Goal: Navigation & Orientation: Find specific page/section

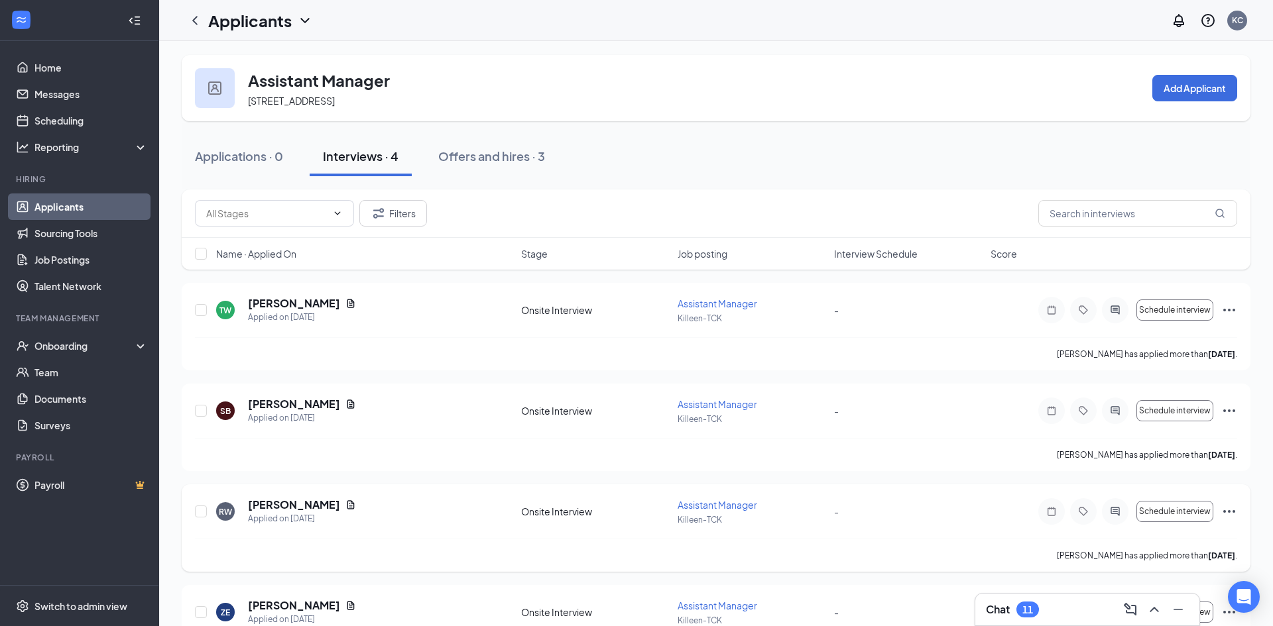
scroll to position [3, 0]
click at [57, 352] on div "Onboarding" at bounding box center [85, 345] width 102 height 13
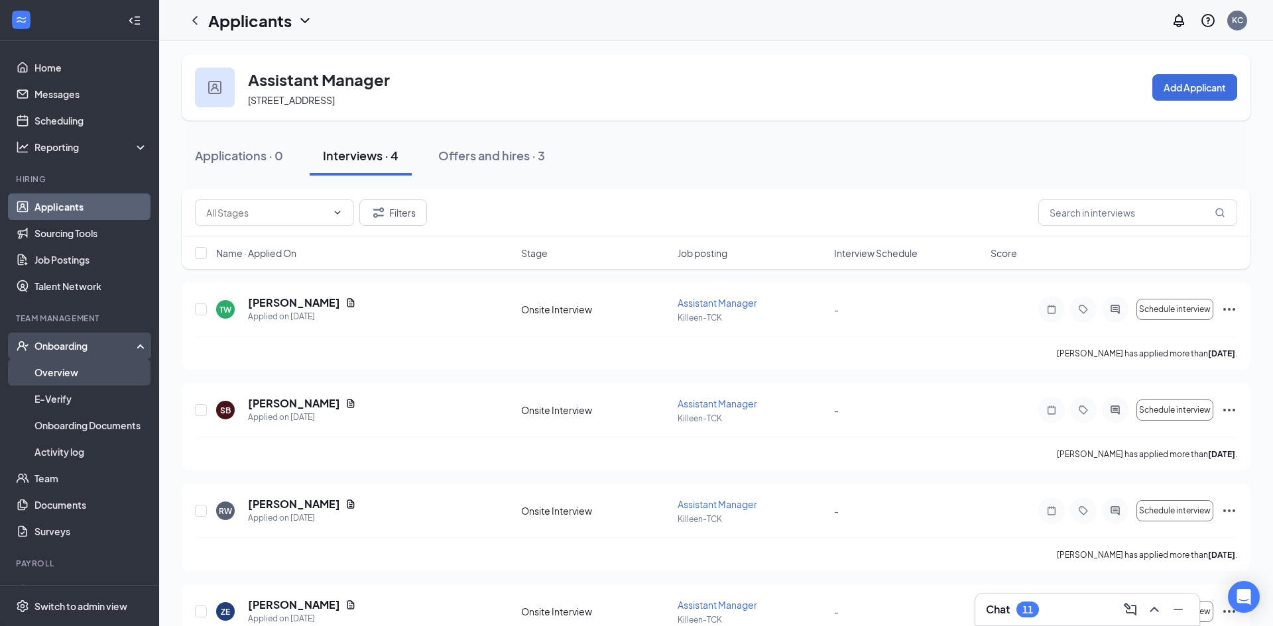
click at [54, 370] on link "Overview" at bounding box center [90, 372] width 113 height 27
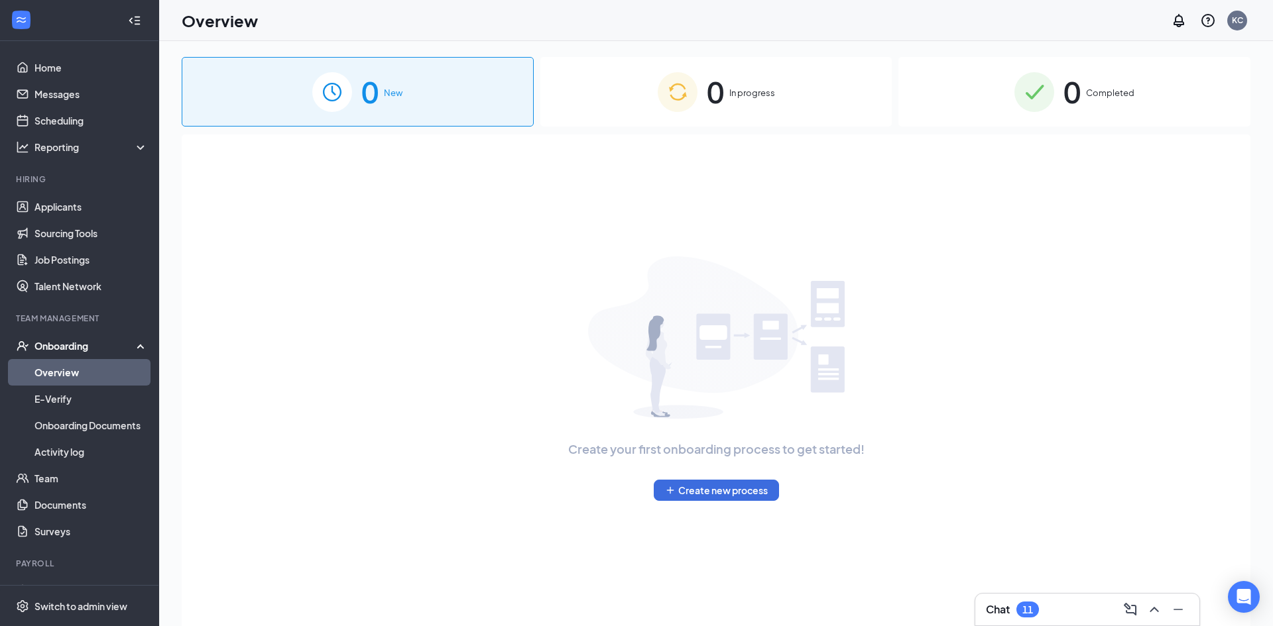
click at [743, 94] on span "In progress" at bounding box center [752, 92] width 46 height 13
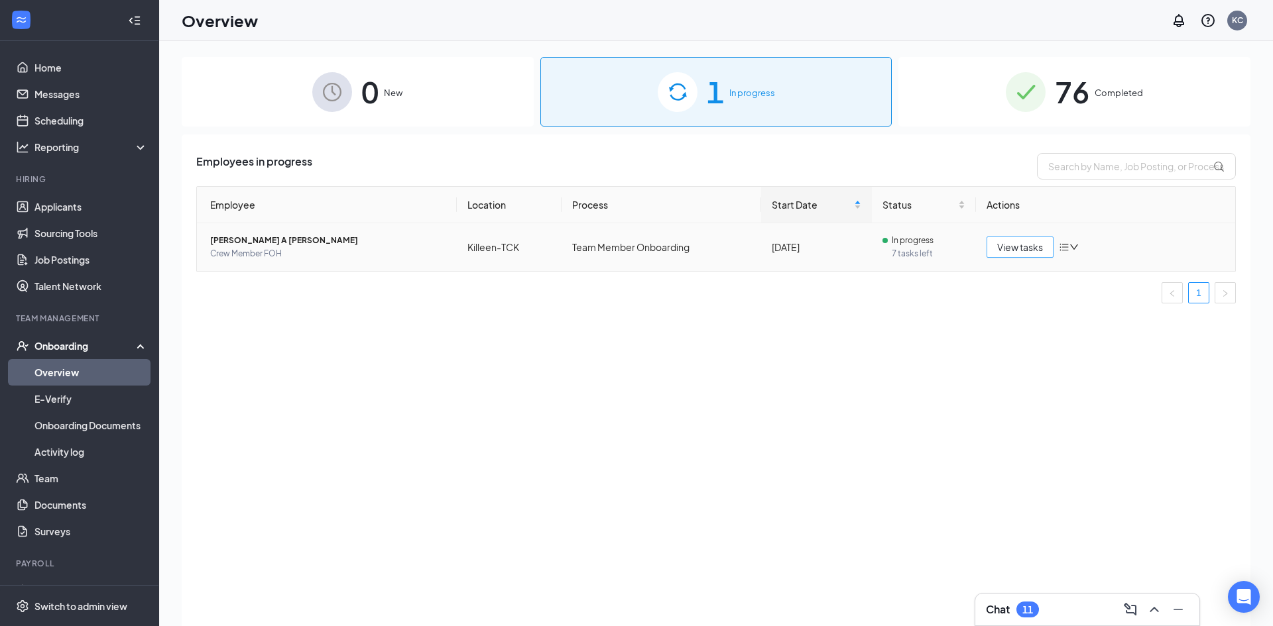
click at [1026, 251] on span "View tasks" at bounding box center [1020, 247] width 46 height 15
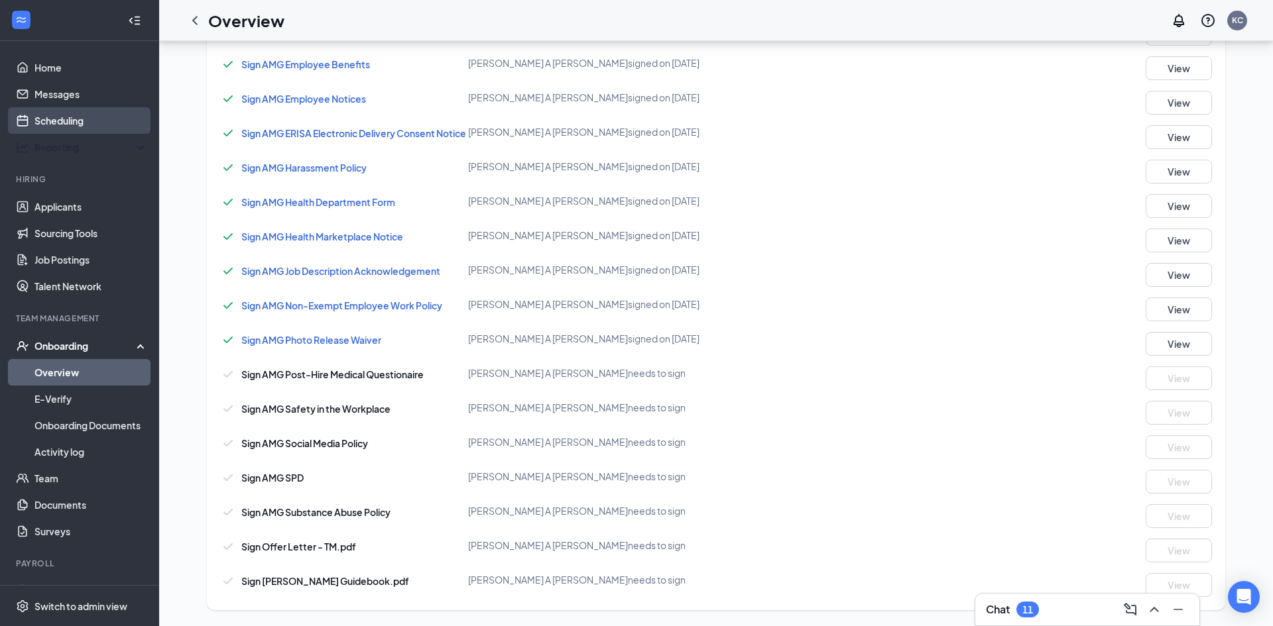
click at [88, 121] on link "Scheduling" at bounding box center [90, 120] width 113 height 27
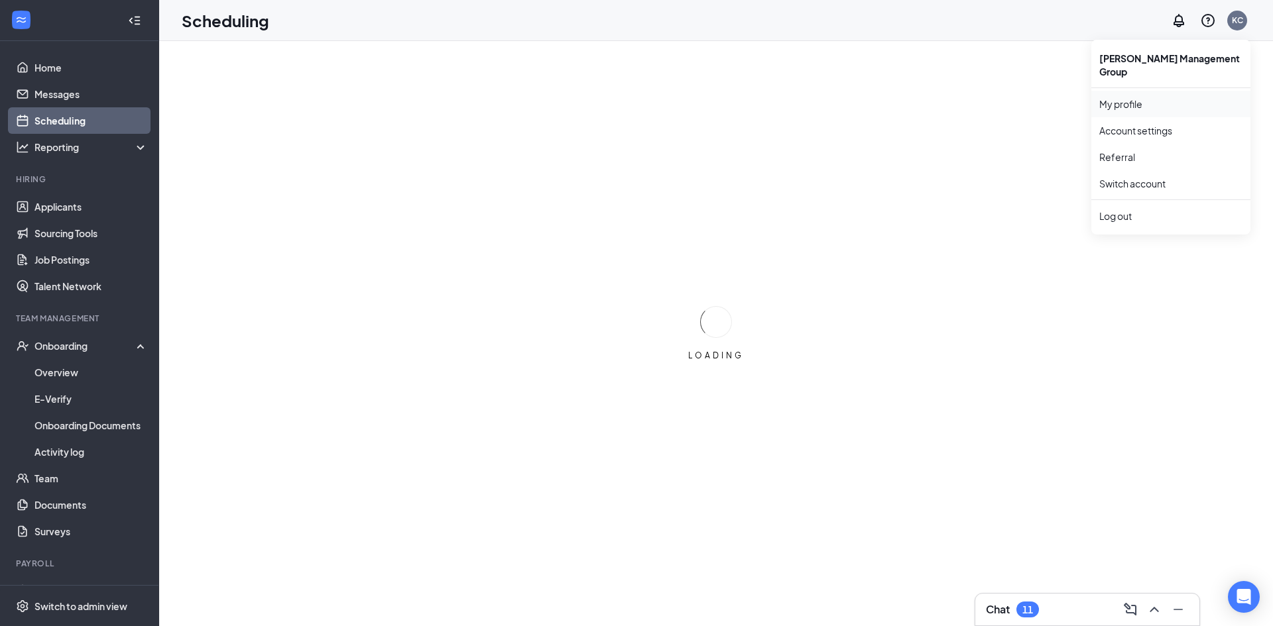
click at [1141, 97] on link "My profile" at bounding box center [1170, 103] width 143 height 13
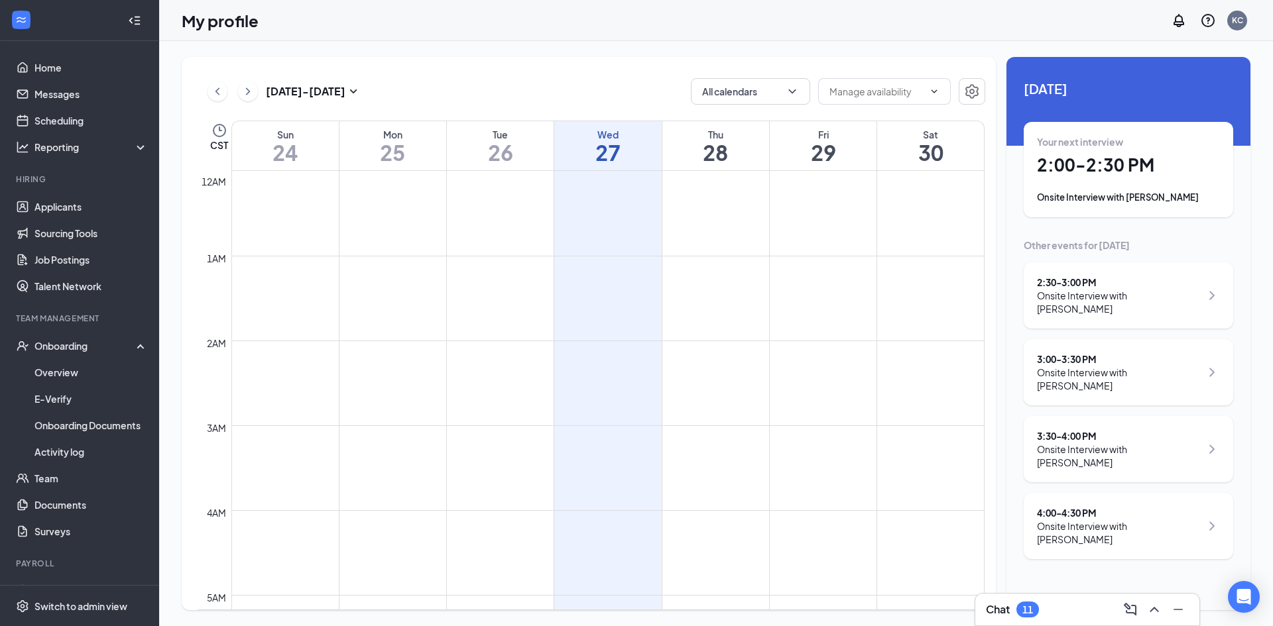
scroll to position [652, 0]
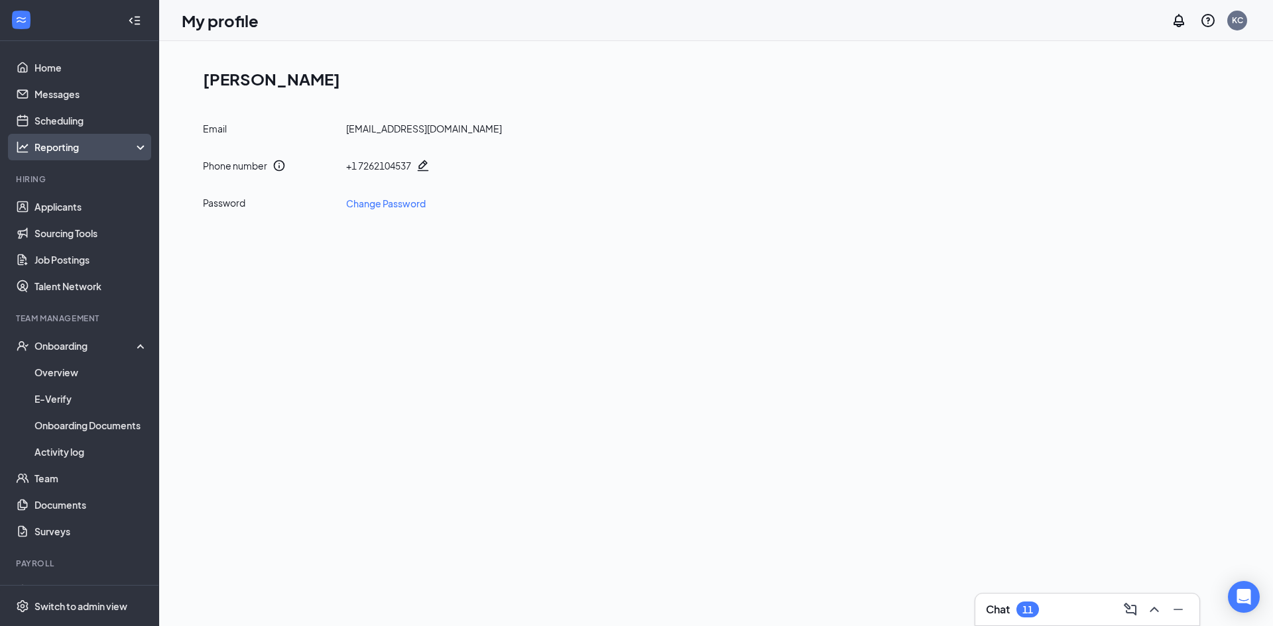
click at [47, 151] on div "Reporting" at bounding box center [91, 147] width 114 height 13
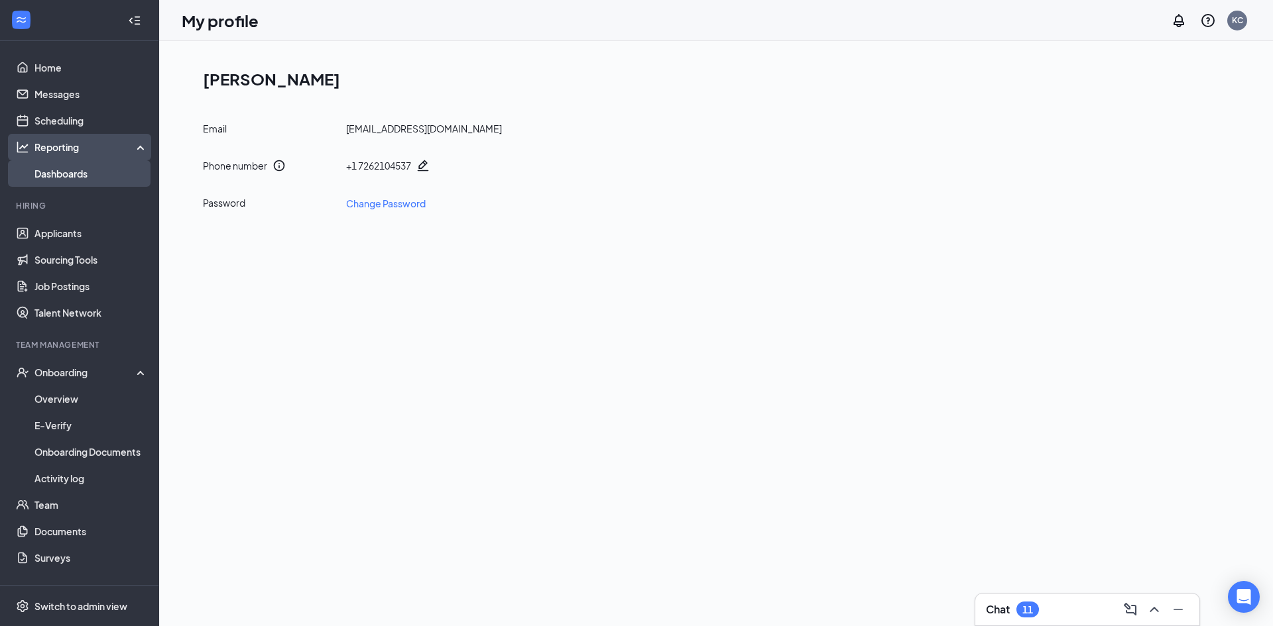
click at [49, 169] on link "Dashboards" at bounding box center [90, 173] width 113 height 27
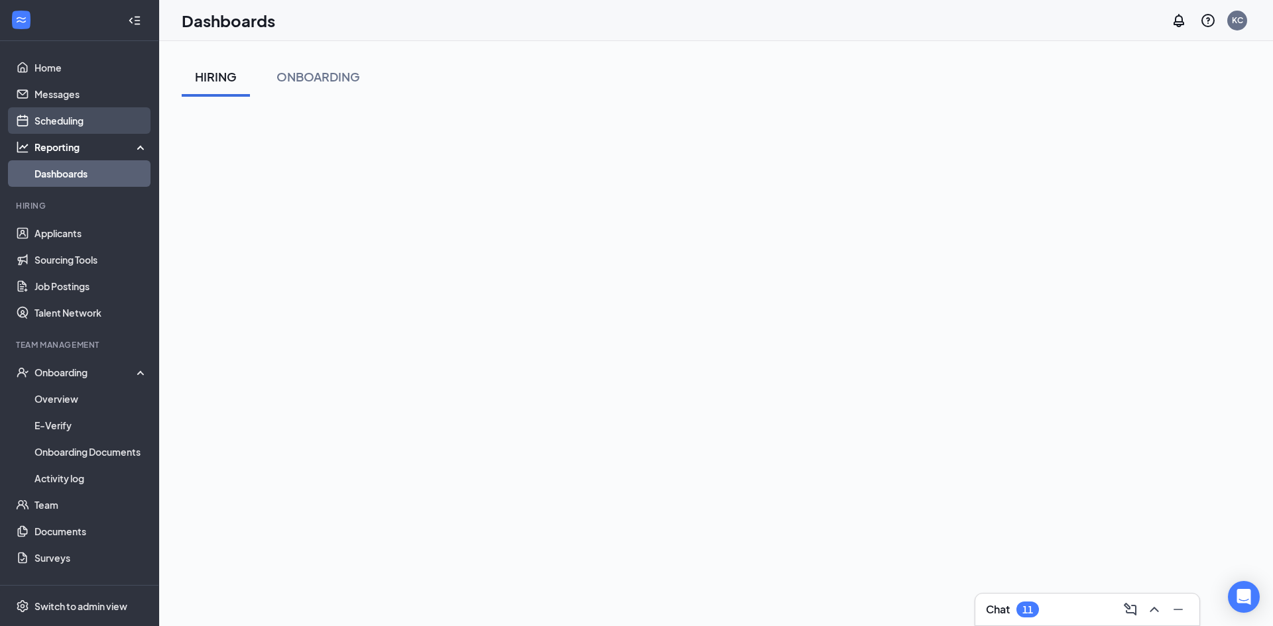
click at [60, 118] on link "Scheduling" at bounding box center [90, 120] width 113 height 27
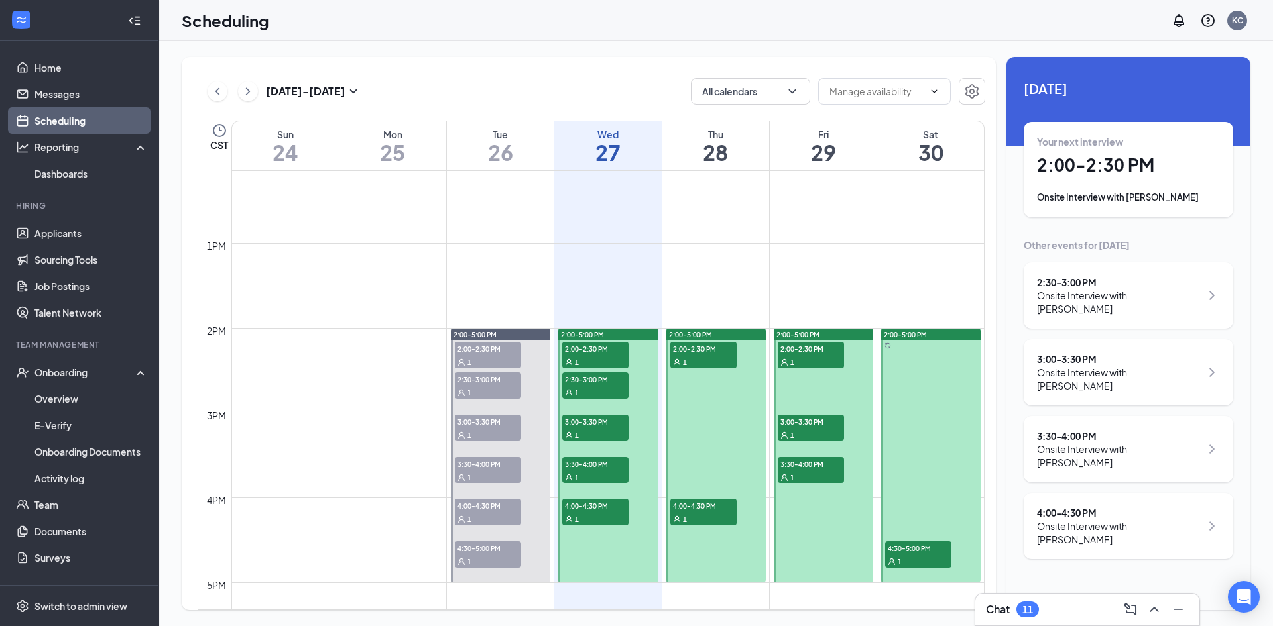
scroll to position [1037, 0]
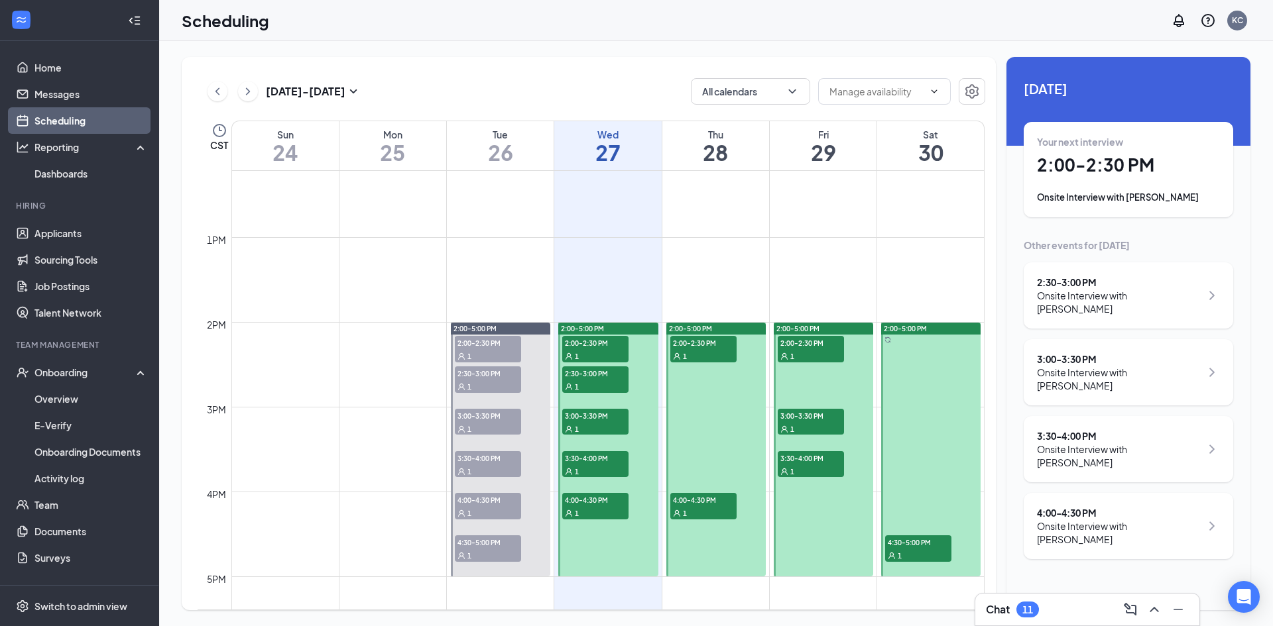
click at [592, 355] on div "1" at bounding box center [595, 355] width 66 height 13
click at [589, 384] on div "1" at bounding box center [595, 386] width 66 height 13
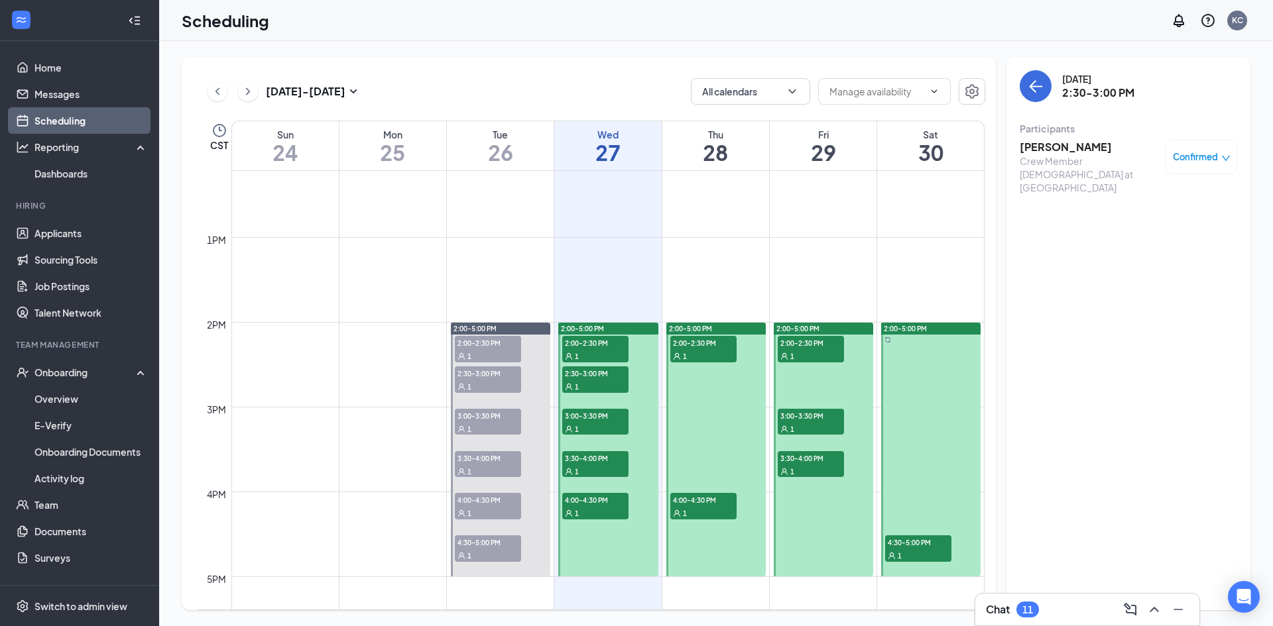
click at [589, 426] on div "1" at bounding box center [595, 428] width 66 height 13
click at [584, 459] on span "3:30-4:00 PM" at bounding box center [595, 457] width 66 height 13
click at [585, 495] on span "4:00-4:30 PM" at bounding box center [595, 499] width 66 height 13
click at [597, 513] on div "1" at bounding box center [595, 512] width 66 height 13
click at [597, 455] on span "3:30-4:00 PM" at bounding box center [595, 457] width 66 height 13
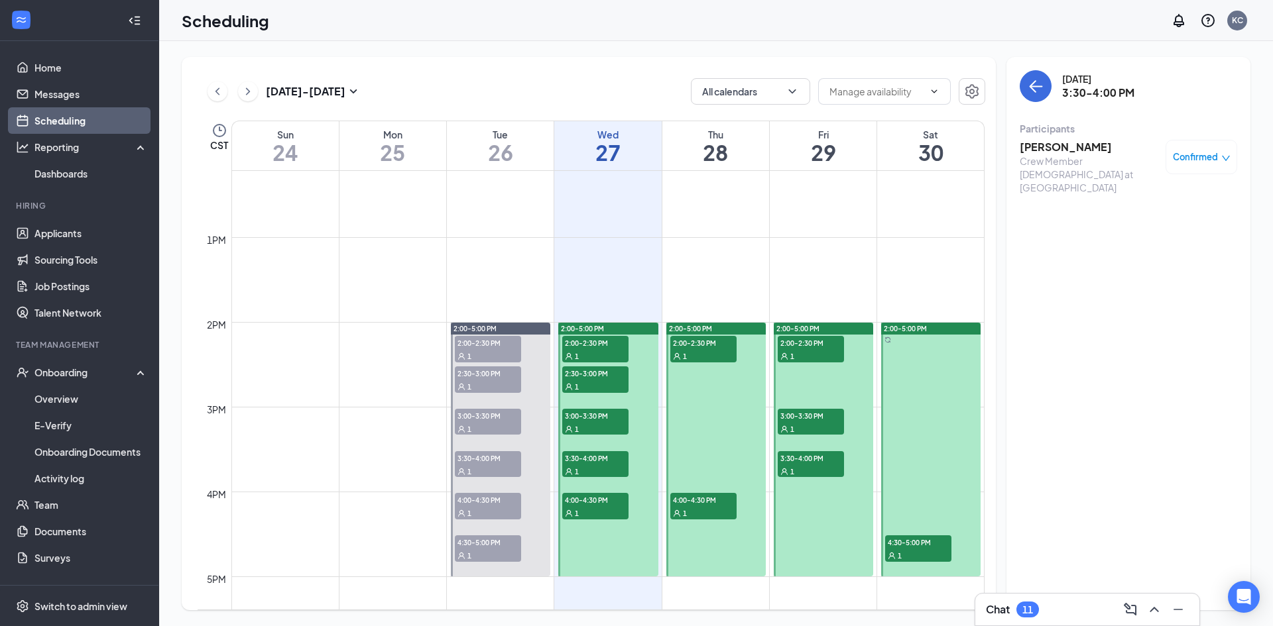
click at [596, 409] on span "3:00-3:30 PM" at bounding box center [595, 415] width 66 height 13
click at [596, 383] on div "1" at bounding box center [595, 386] width 66 height 13
click at [721, 498] on span "4:00-4:30 PM" at bounding box center [703, 499] width 66 height 13
click at [709, 339] on span "2:00-2:30 PM" at bounding box center [703, 342] width 66 height 13
click at [821, 470] on div "1" at bounding box center [811, 471] width 66 height 13
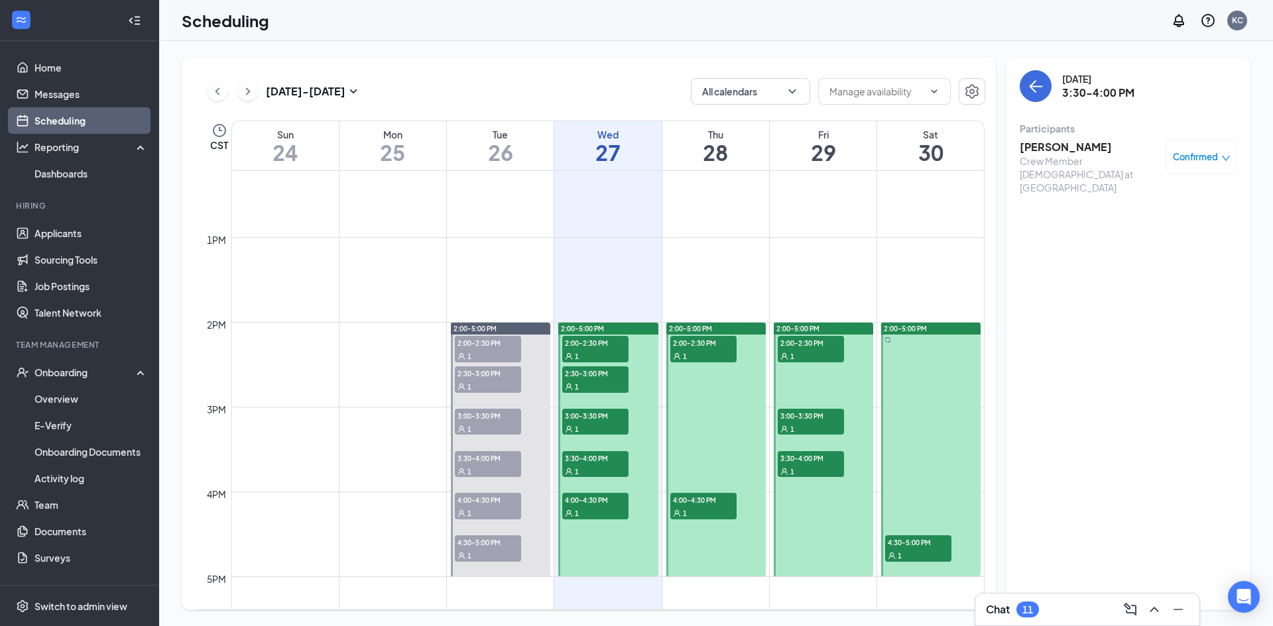
click at [821, 429] on div "1" at bounding box center [811, 428] width 66 height 13
click at [812, 357] on div "1" at bounding box center [811, 355] width 66 height 13
click at [931, 540] on span "4:30-5:00 PM" at bounding box center [918, 542] width 66 height 13
click at [800, 461] on span "3:30-4:00 PM" at bounding box center [811, 457] width 66 height 13
click at [804, 422] on div "1" at bounding box center [811, 428] width 66 height 13
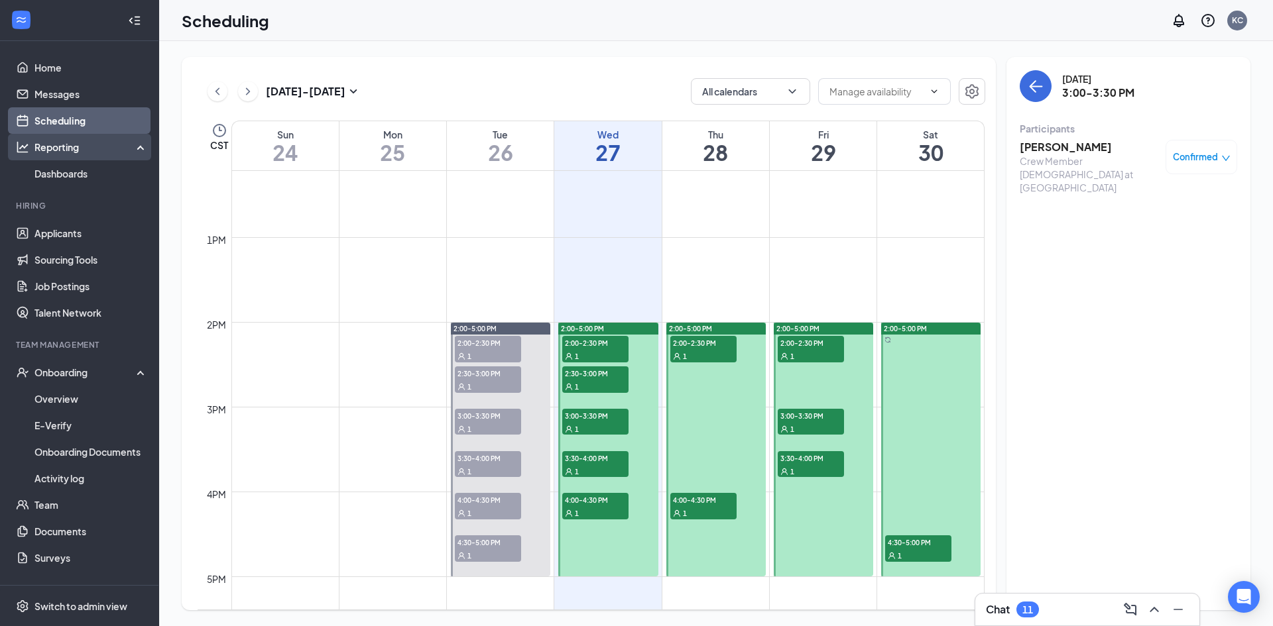
click at [74, 149] on div "Reporting" at bounding box center [91, 147] width 114 height 13
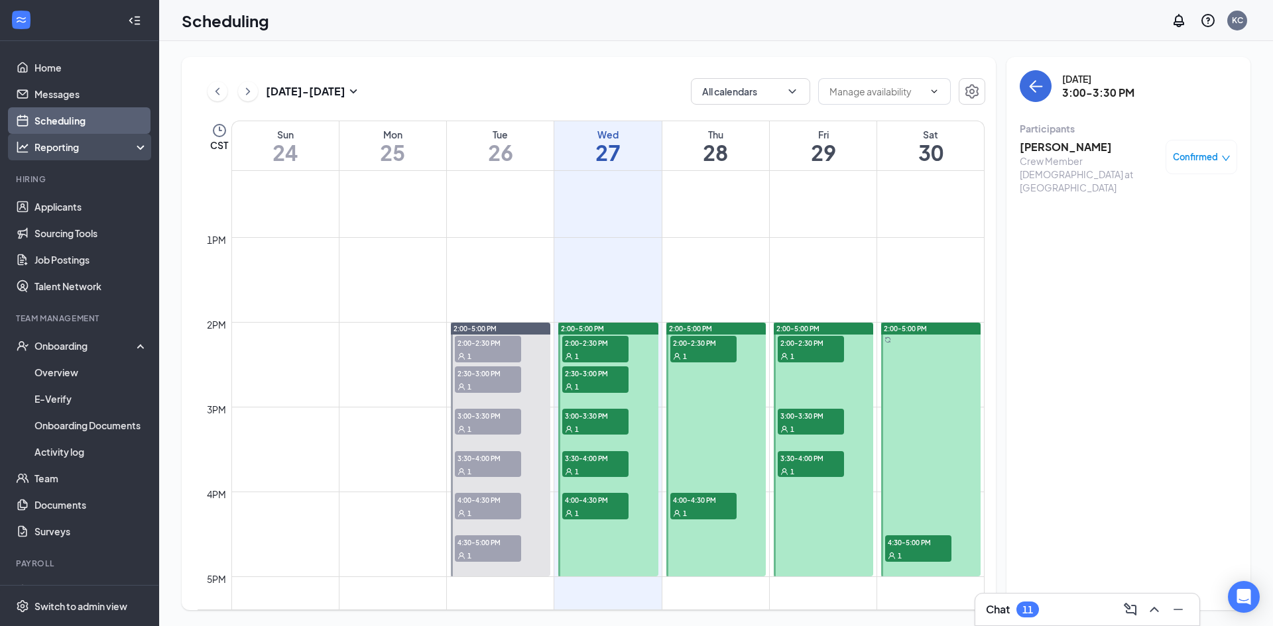
click at [71, 141] on div "Reporting" at bounding box center [91, 147] width 114 height 13
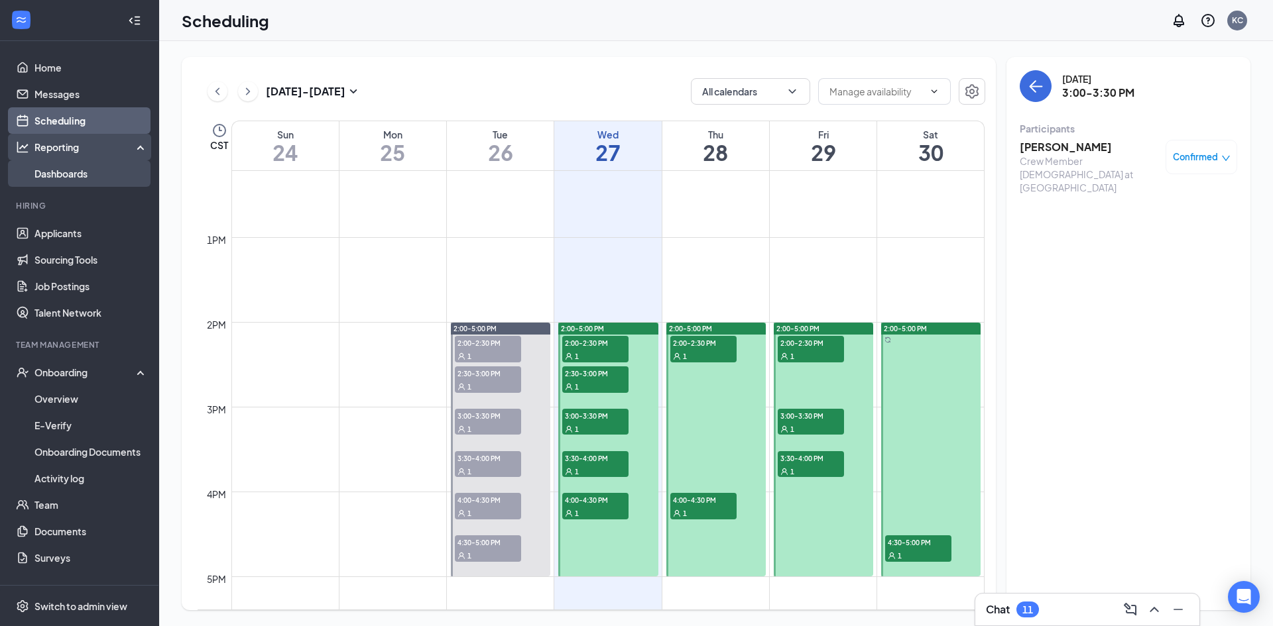
click at [70, 183] on link "Dashboards" at bounding box center [90, 173] width 113 height 27
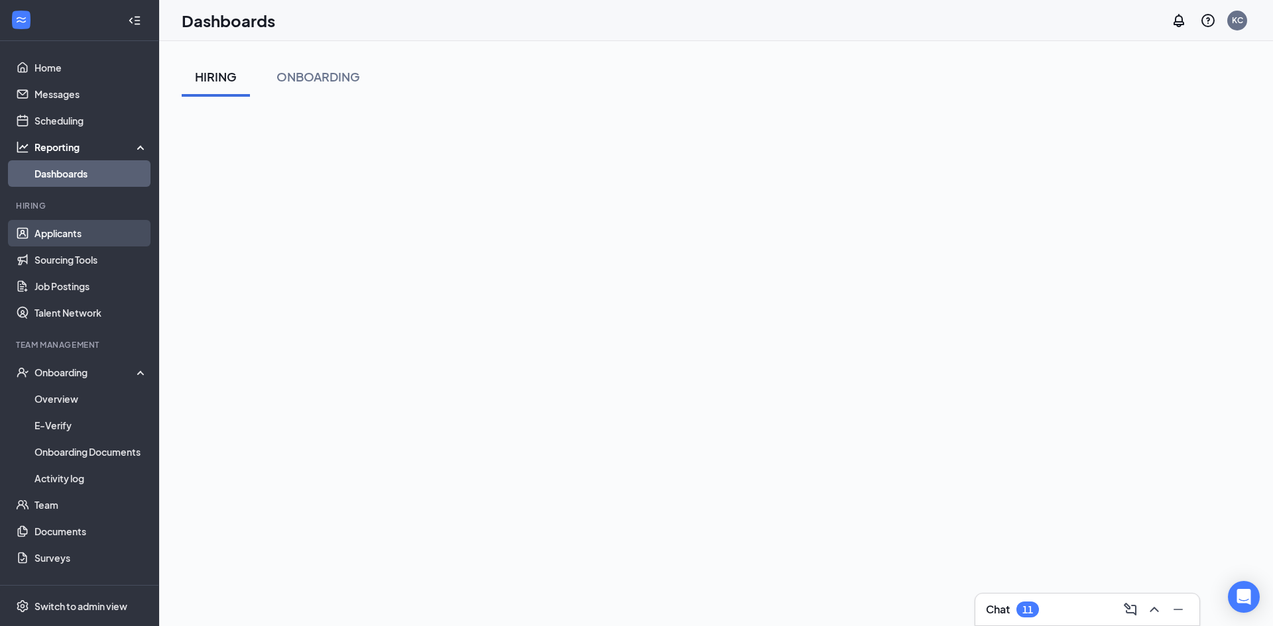
click at [57, 232] on link "Applicants" at bounding box center [90, 233] width 113 height 27
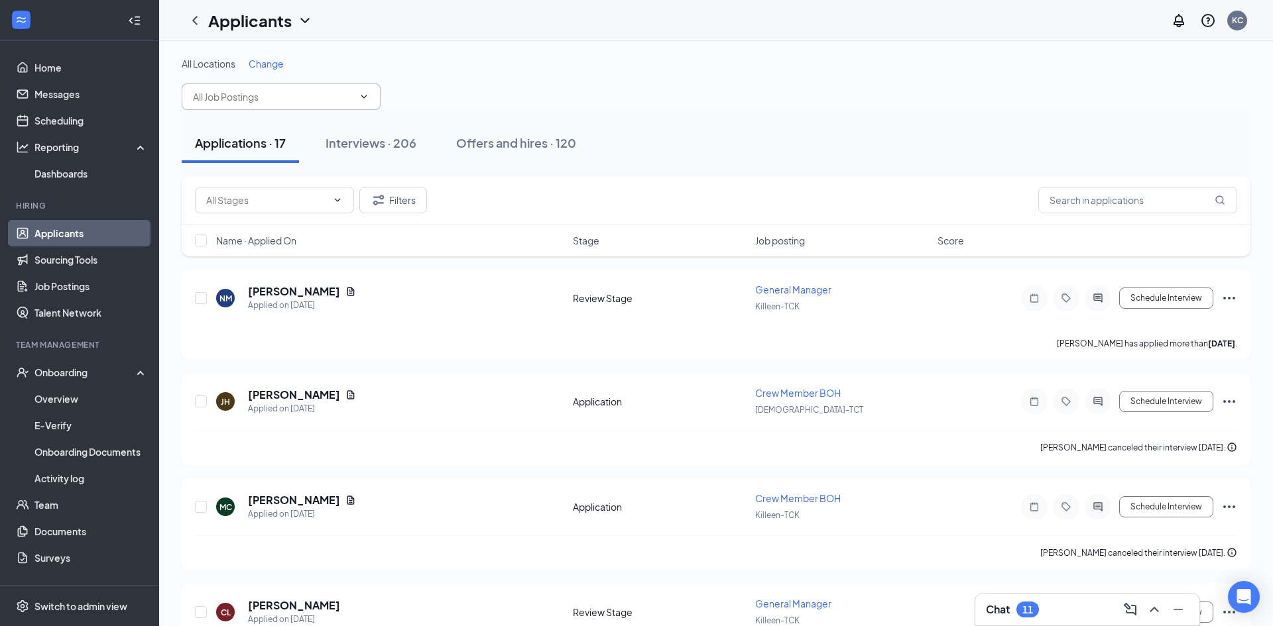
click at [363, 100] on icon "ChevronDown" at bounding box center [364, 96] width 11 height 11
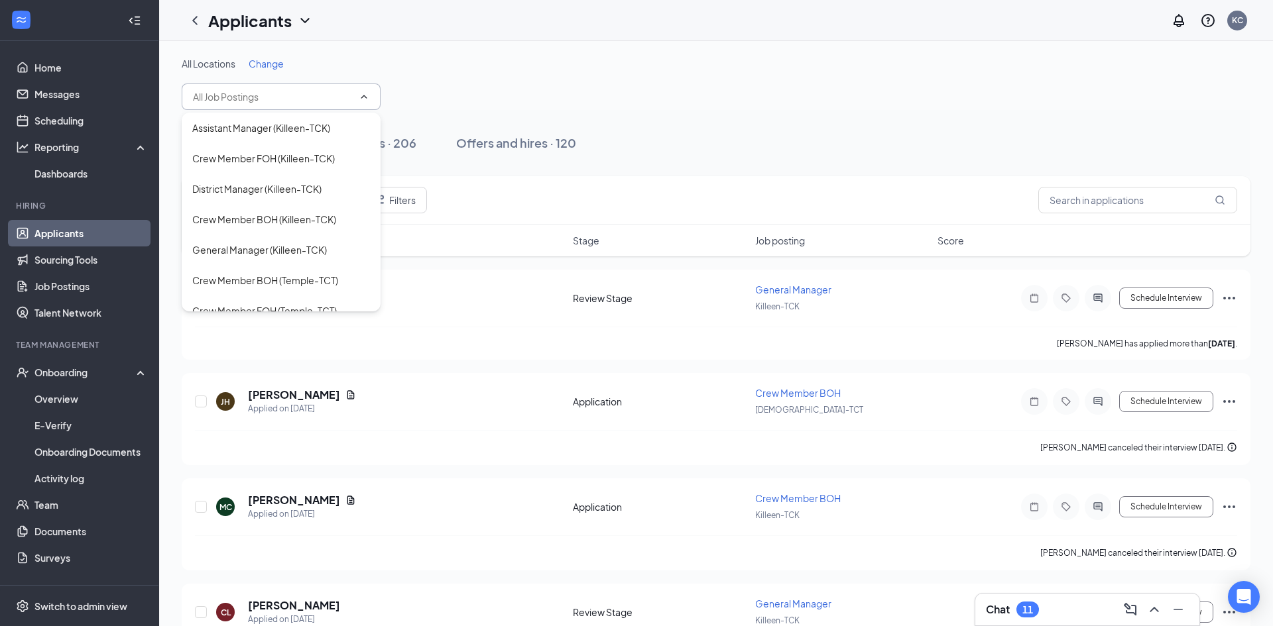
click at [550, 64] on div "All Locations Change" at bounding box center [716, 63] width 1069 height 13
